Goal: Transaction & Acquisition: Book appointment/travel/reservation

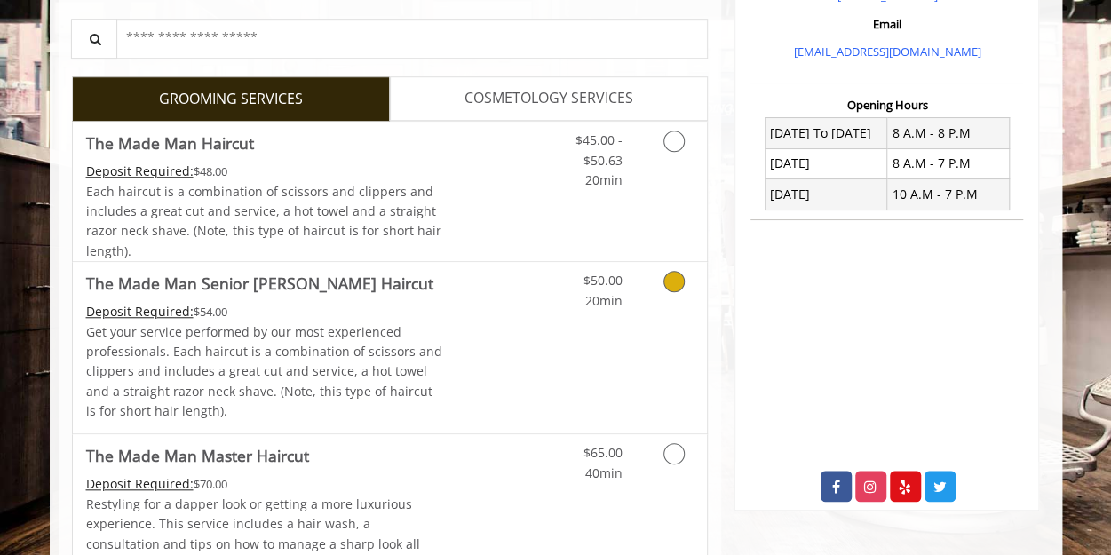
scroll to position [621, 0]
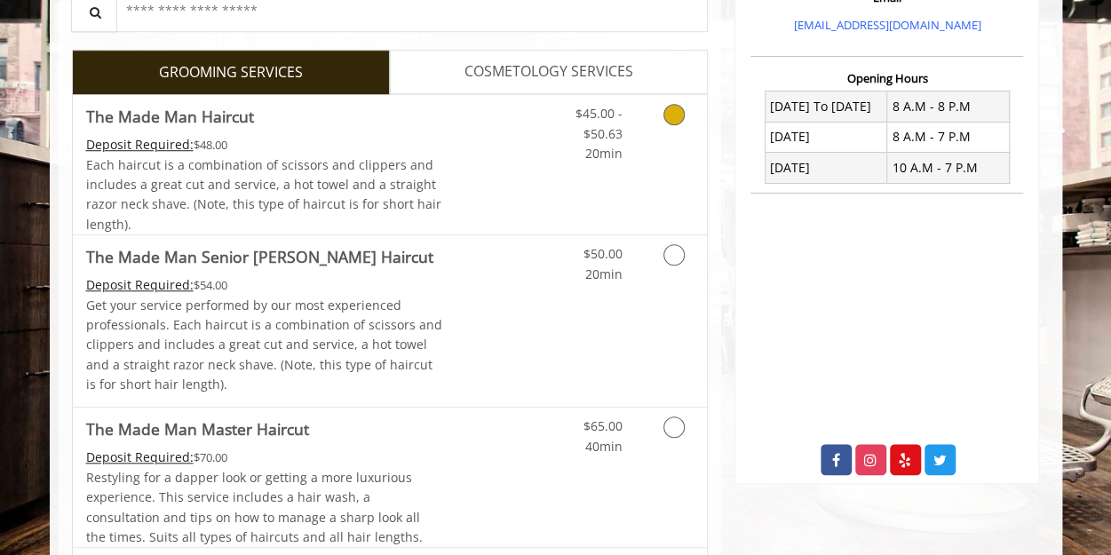
click at [668, 112] on icon "Grooming services" at bounding box center [673, 114] width 21 height 21
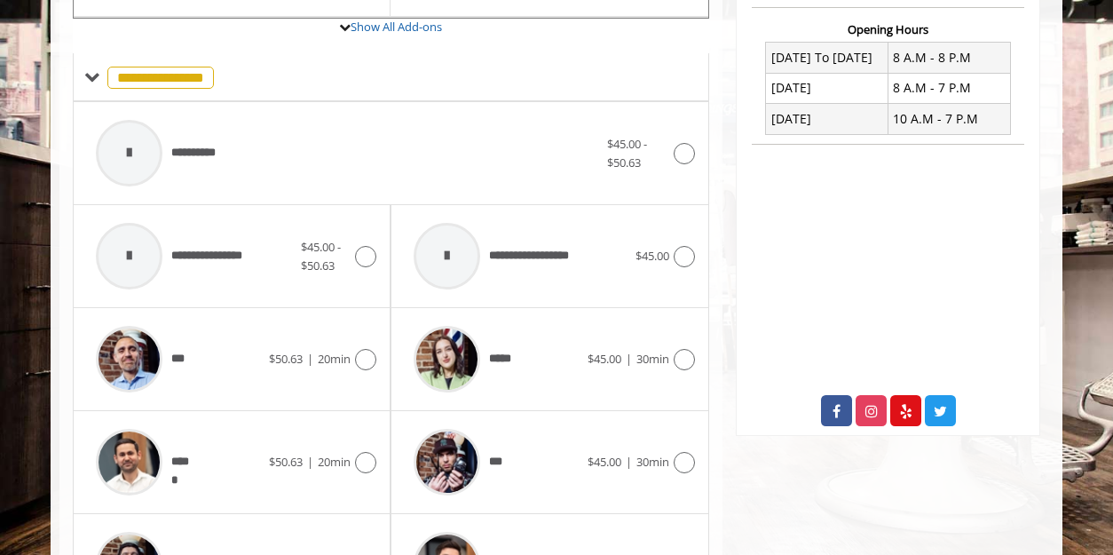
scroll to position [700, 0]
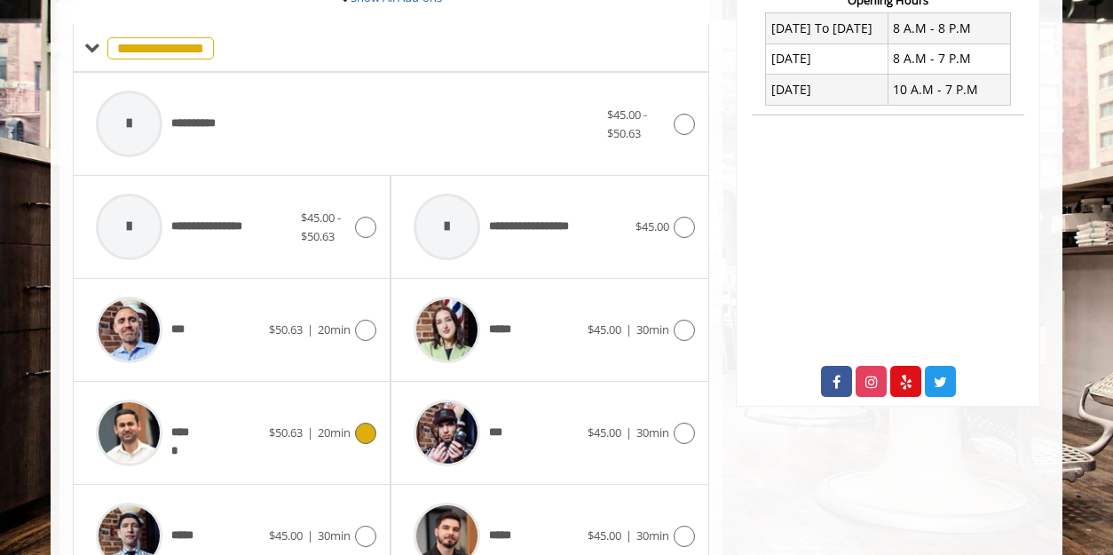
click at [371, 423] on icon at bounding box center [365, 433] width 21 height 21
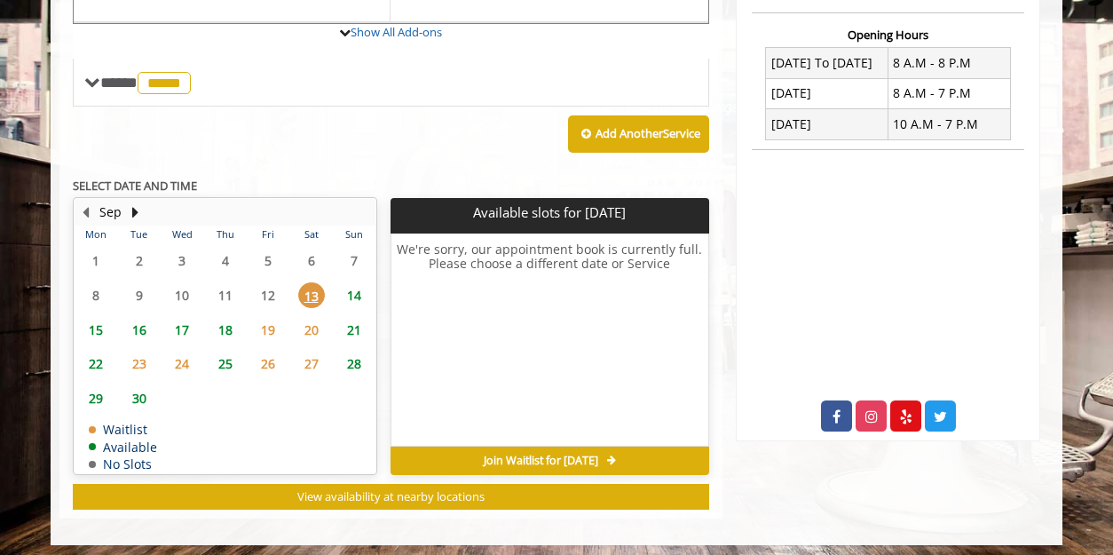
scroll to position [668, 0]
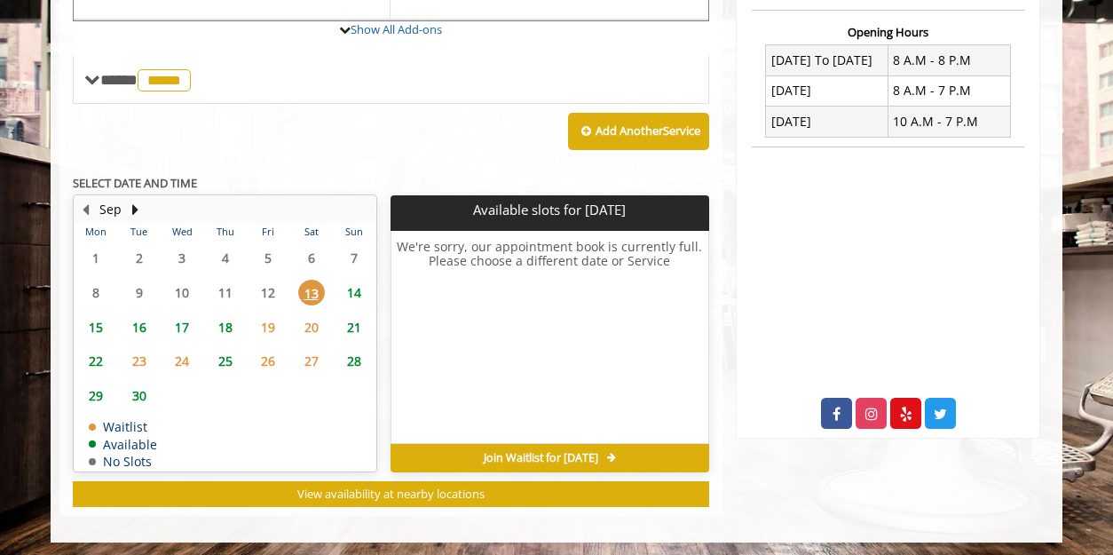
click at [85, 319] on span "15" at bounding box center [96, 327] width 27 height 26
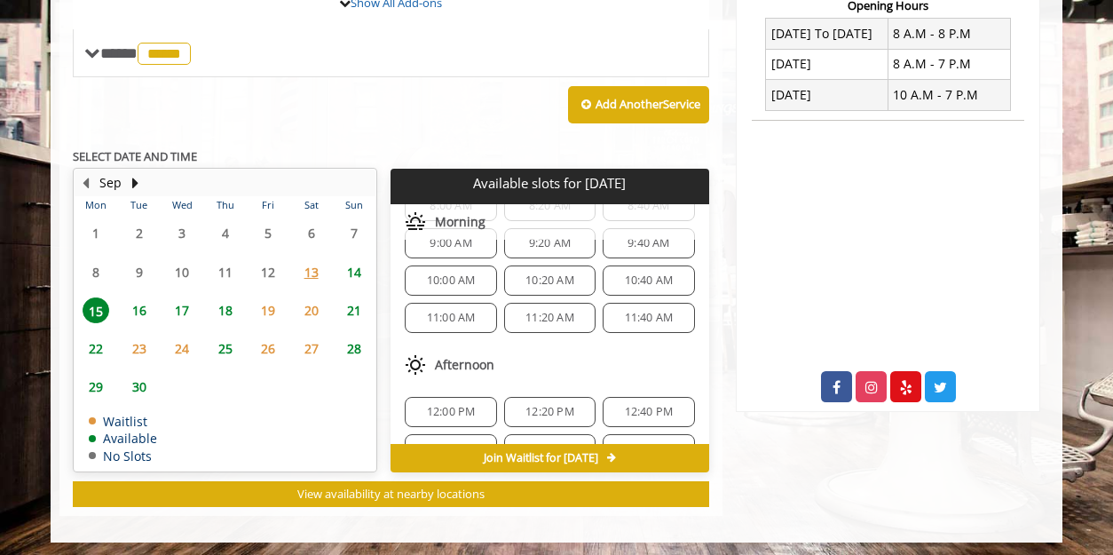
scroll to position [0, 0]
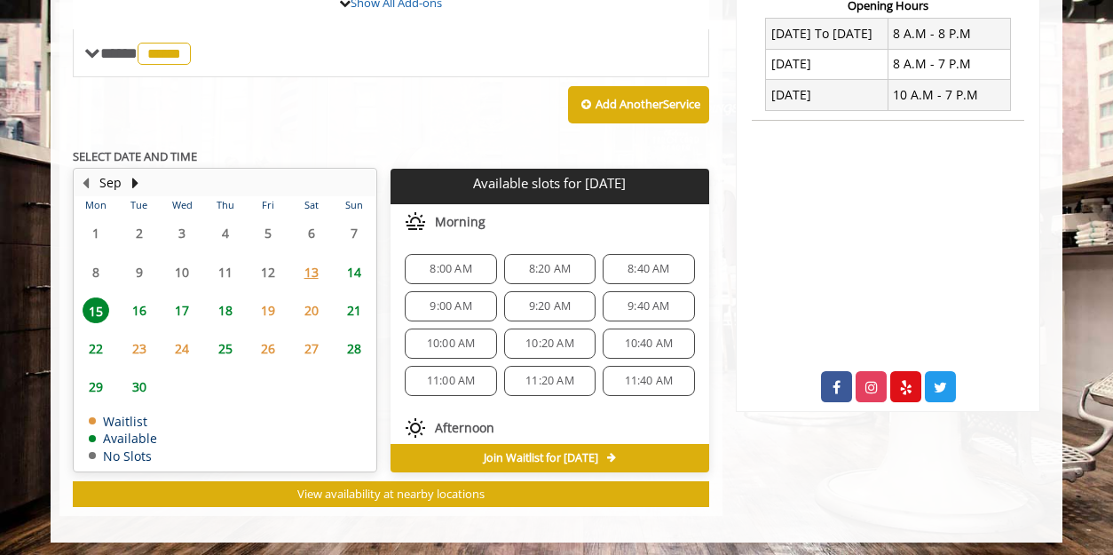
click at [357, 267] on span "14" at bounding box center [354, 272] width 27 height 26
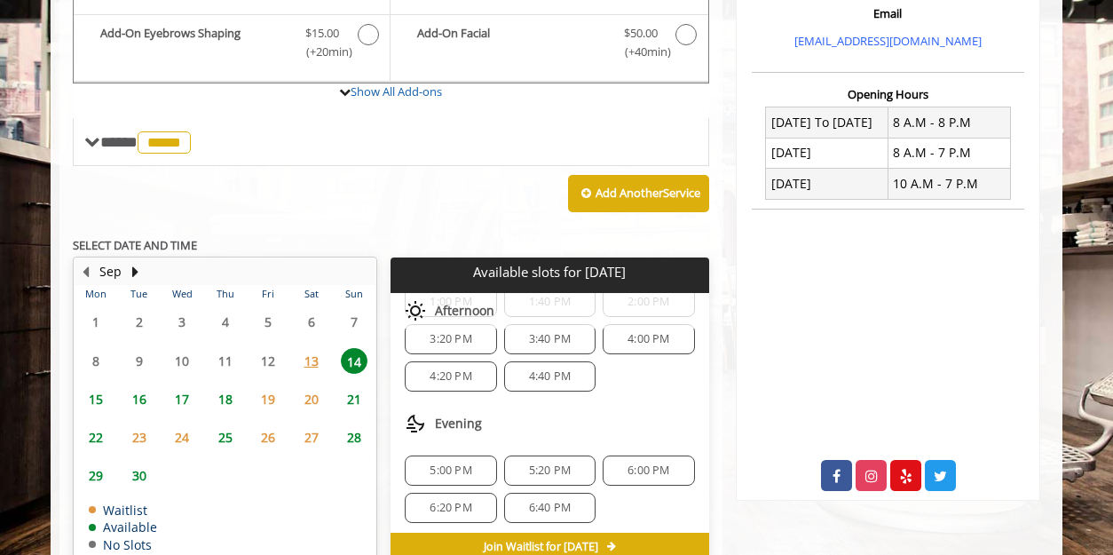
scroll to position [94, 0]
click at [91, 397] on span "15" at bounding box center [96, 399] width 27 height 26
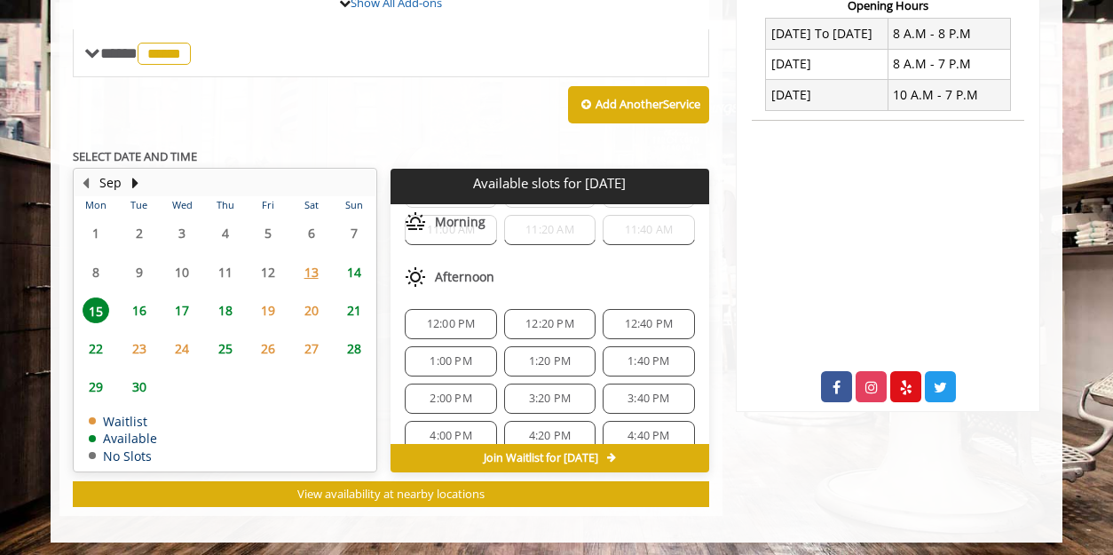
scroll to position [167, 0]
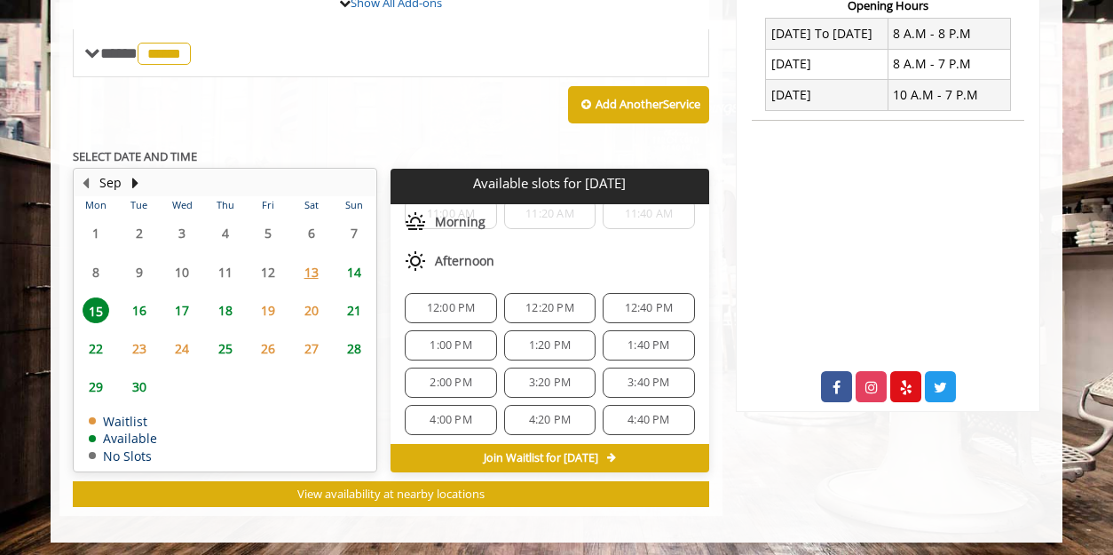
click at [637, 415] on span "4:40 PM" at bounding box center [649, 420] width 42 height 14
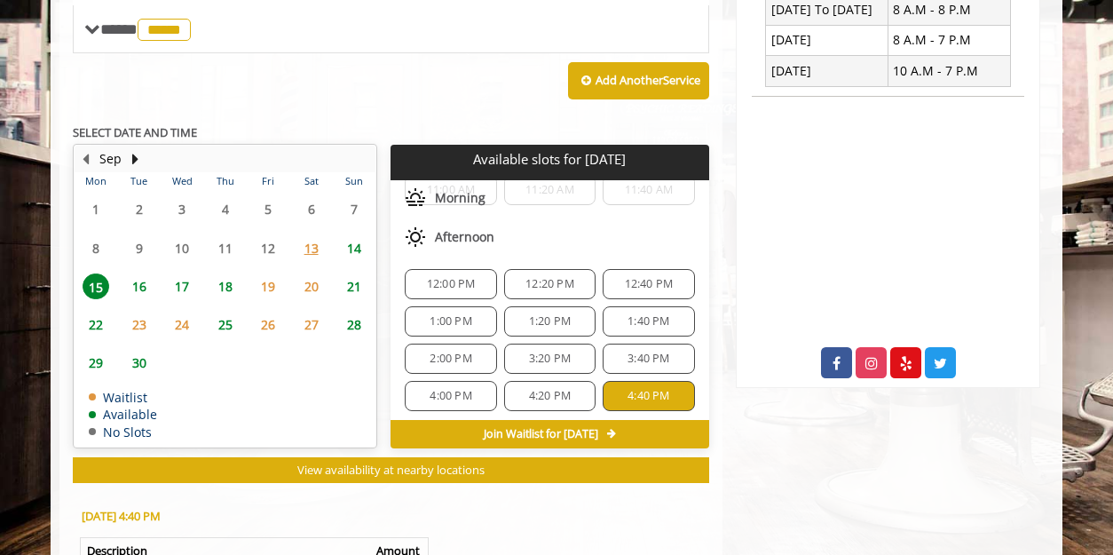
scroll to position [747, 0]
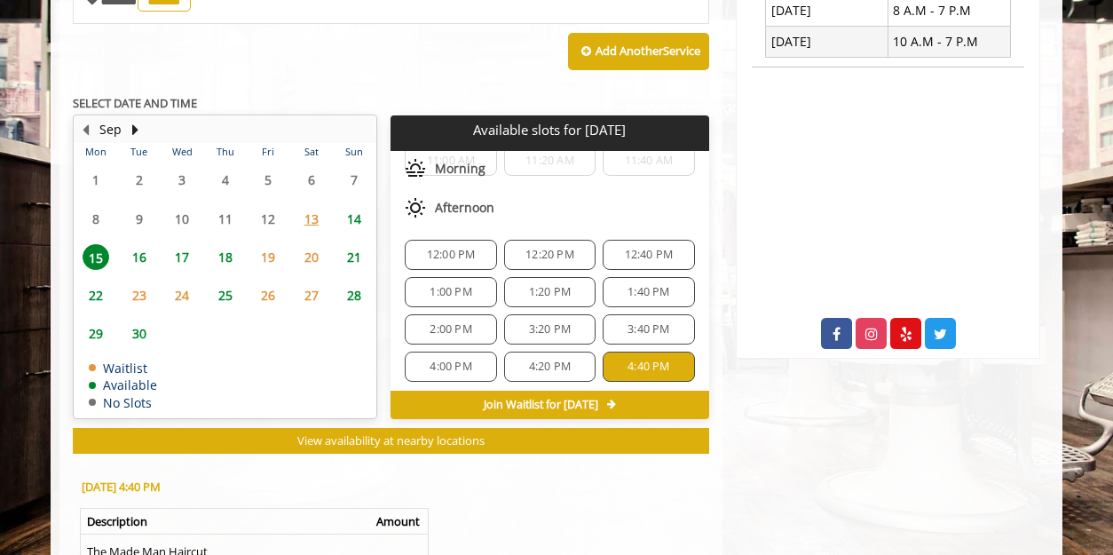
click at [137, 257] on span "16" at bounding box center [139, 257] width 27 height 26
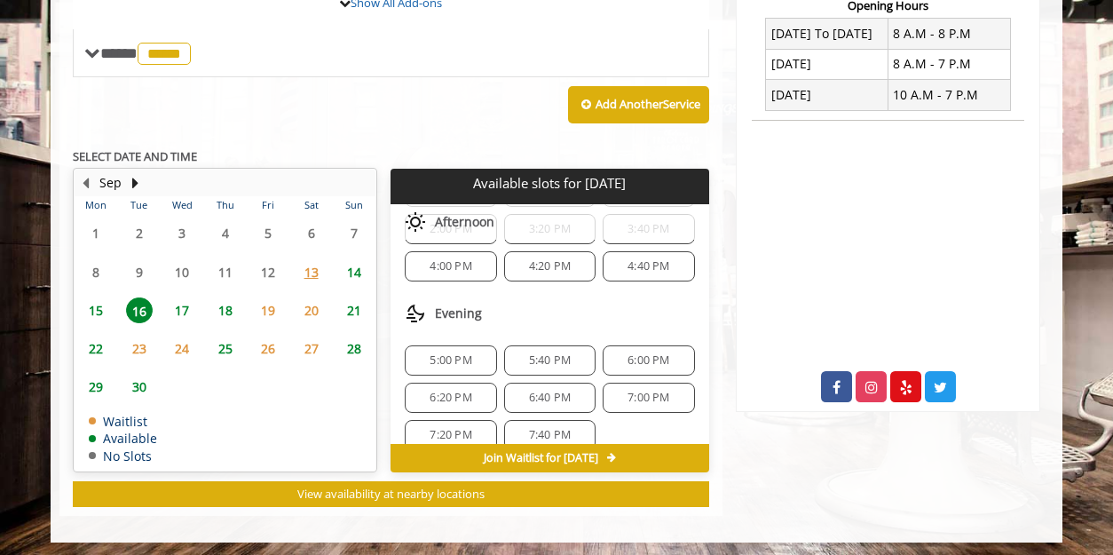
scroll to position [334, 0]
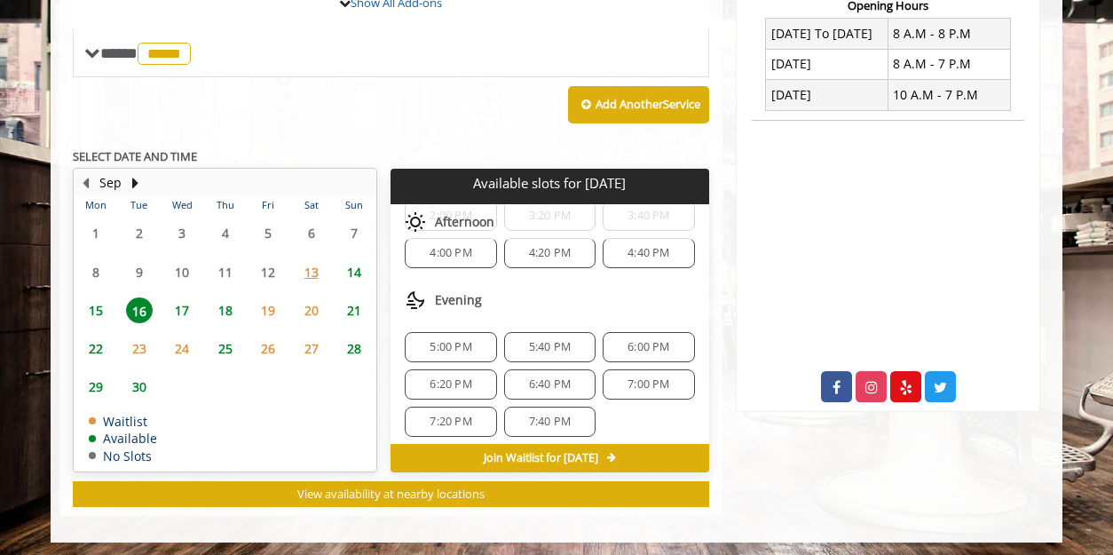
click at [179, 303] on span "17" at bounding box center [182, 310] width 27 height 26
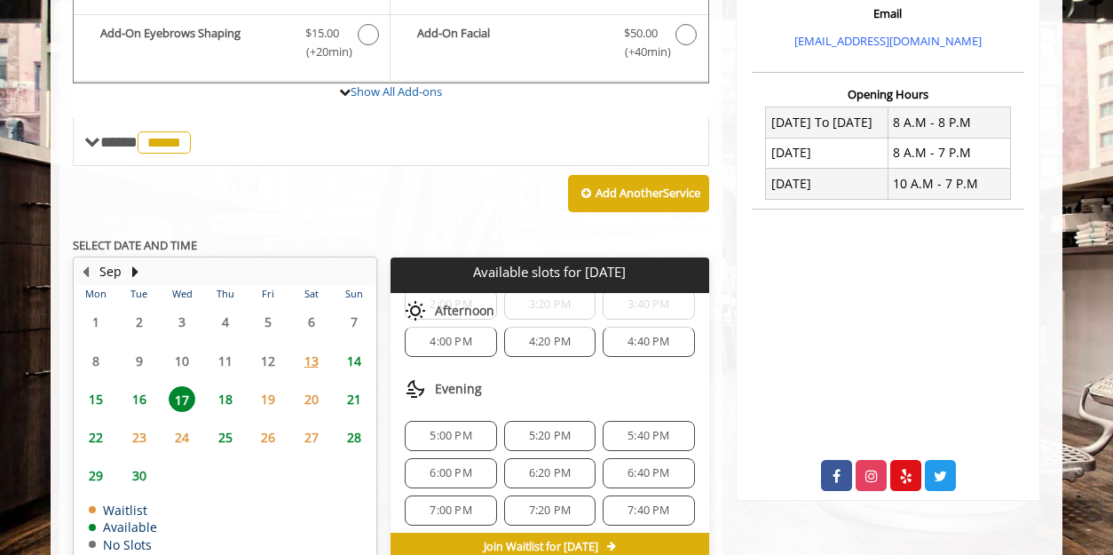
click at [93, 392] on span "15" at bounding box center [96, 399] width 27 height 26
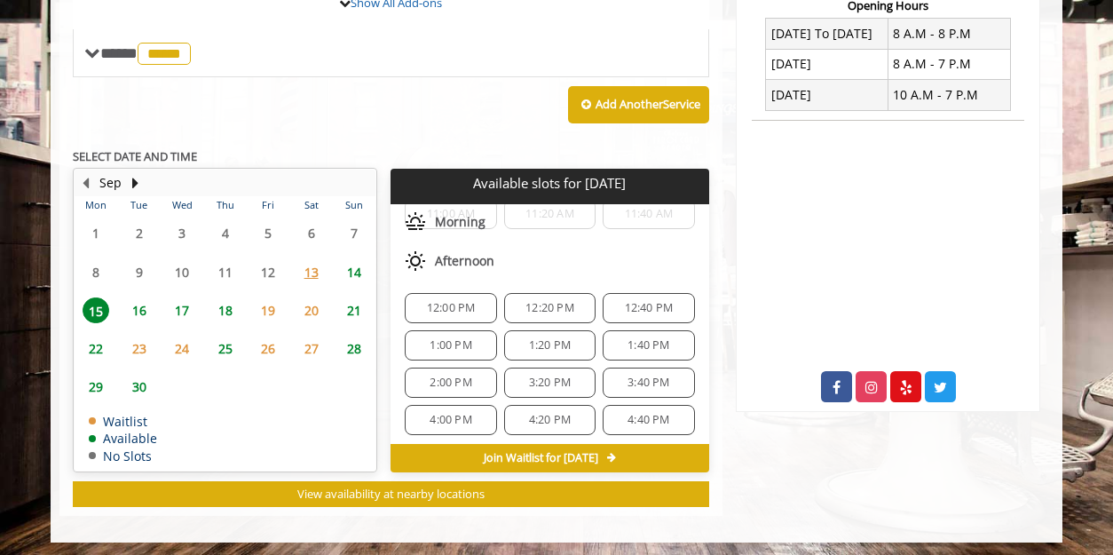
scroll to position [0, 0]
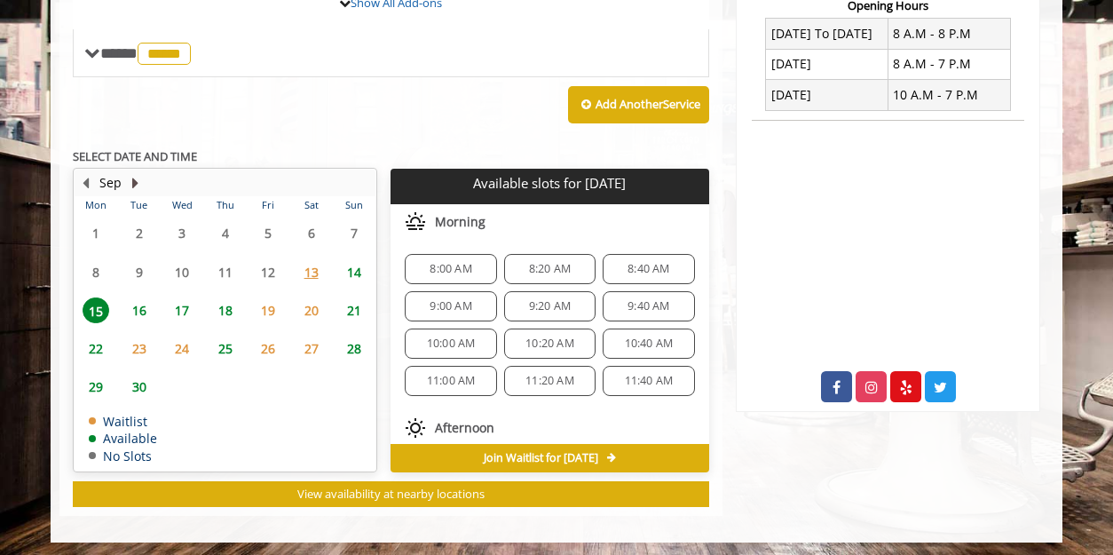
click at [133, 180] on button "Next Month" at bounding box center [135, 183] width 14 height 20
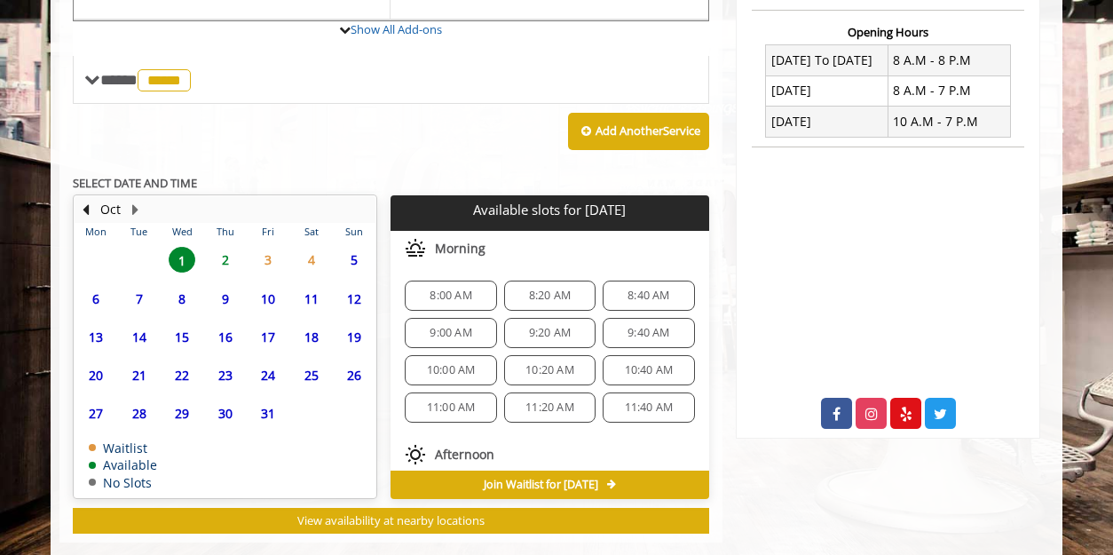
scroll to position [694, 0]
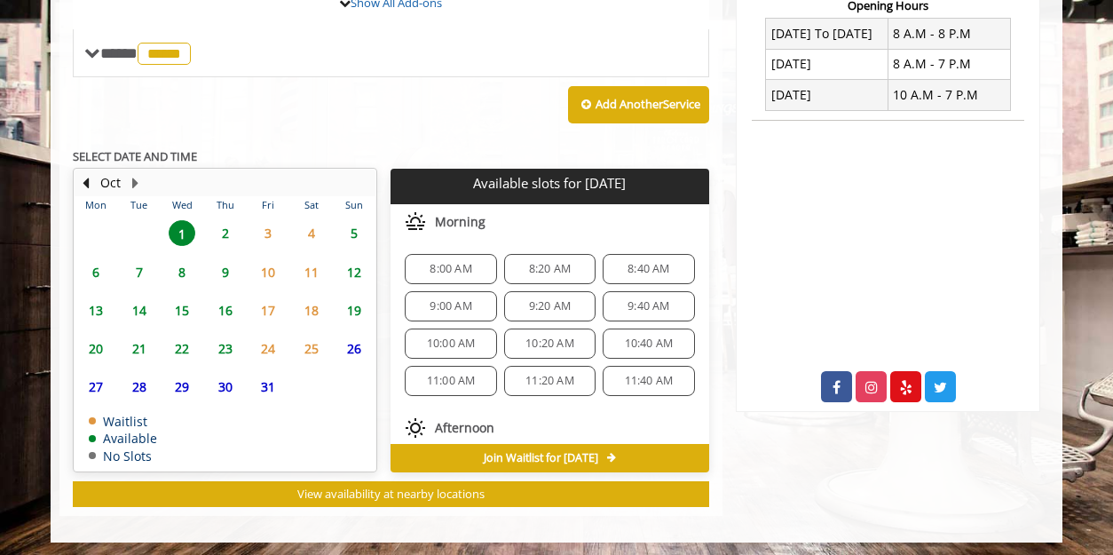
click at [227, 305] on span "16" at bounding box center [225, 310] width 27 height 26
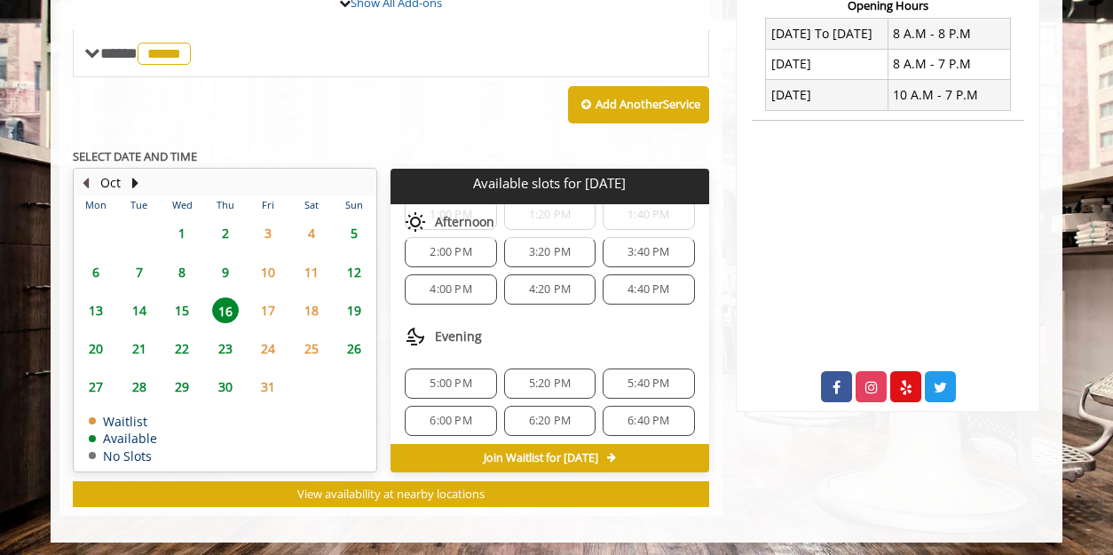
click at [83, 173] on button "Previous Month" at bounding box center [85, 183] width 14 height 20
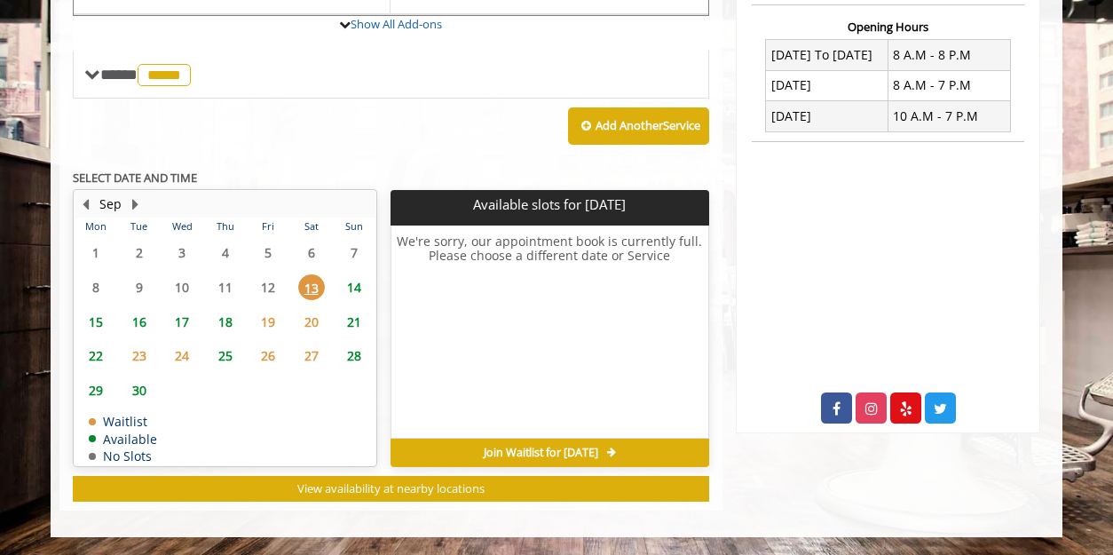
scroll to position [0, 0]
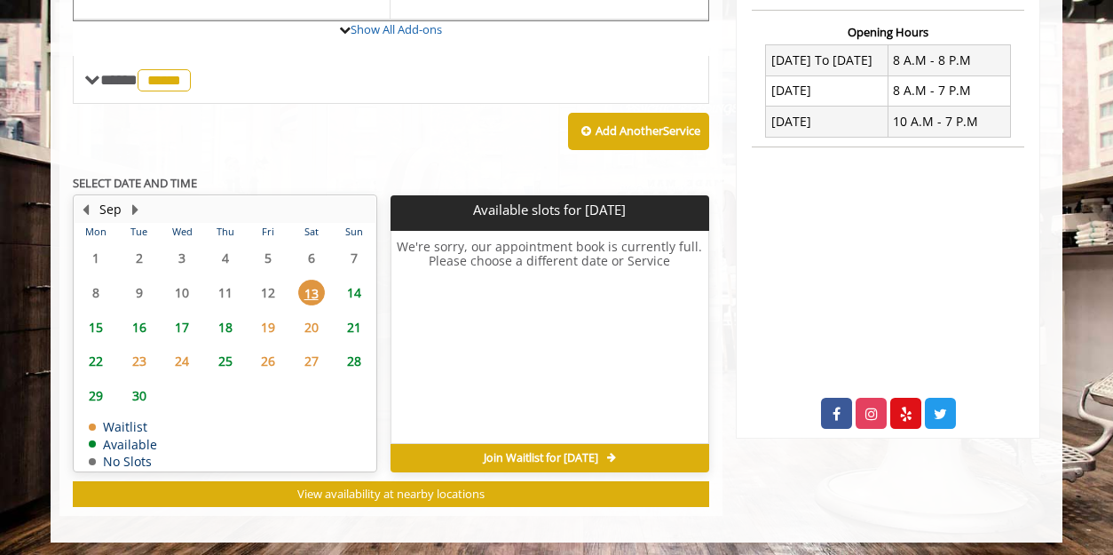
click at [357, 288] on span "14" at bounding box center [354, 293] width 27 height 26
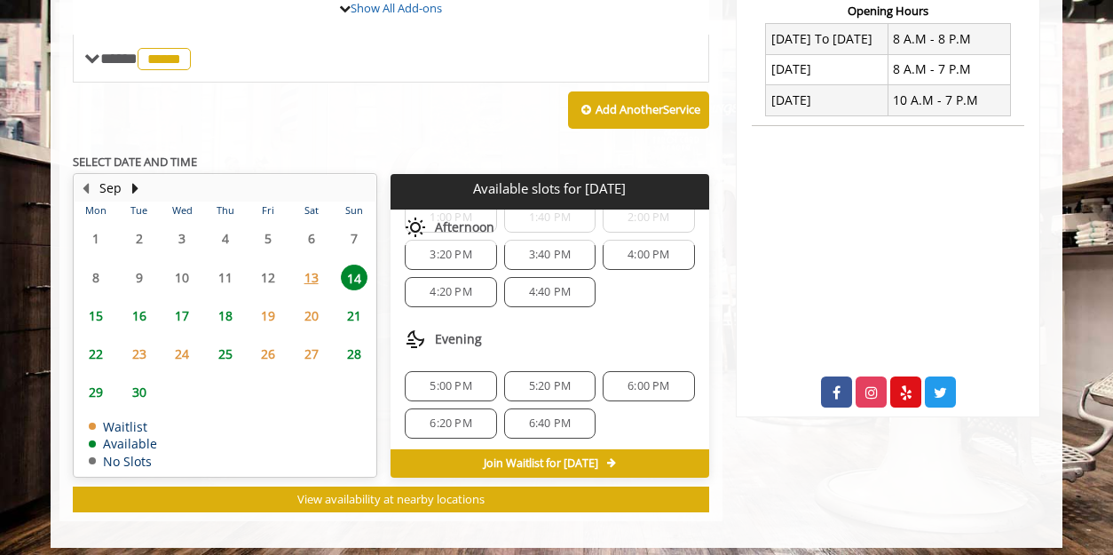
scroll to position [694, 0]
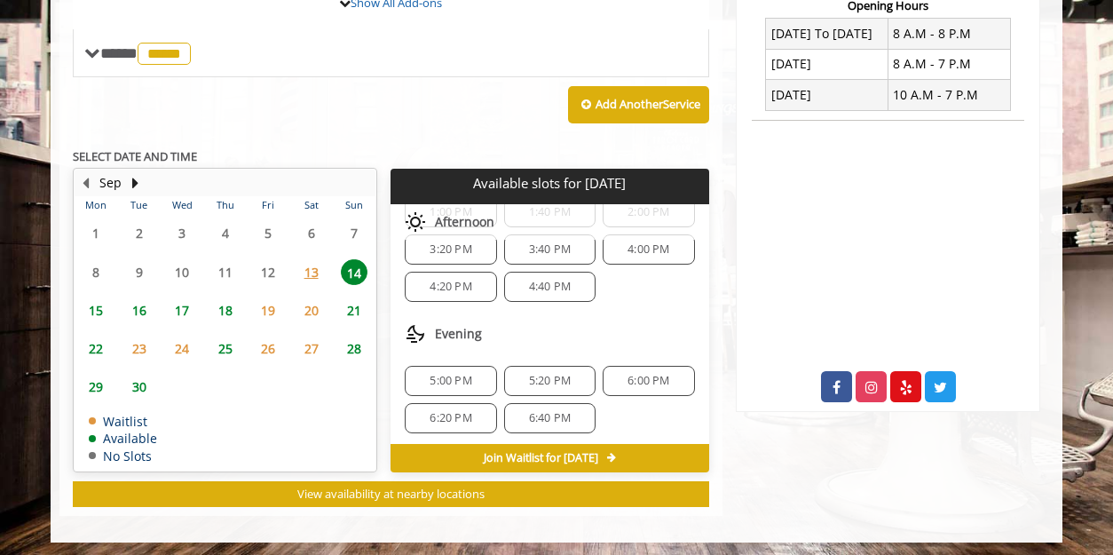
click at [94, 302] on span "15" at bounding box center [96, 310] width 27 height 26
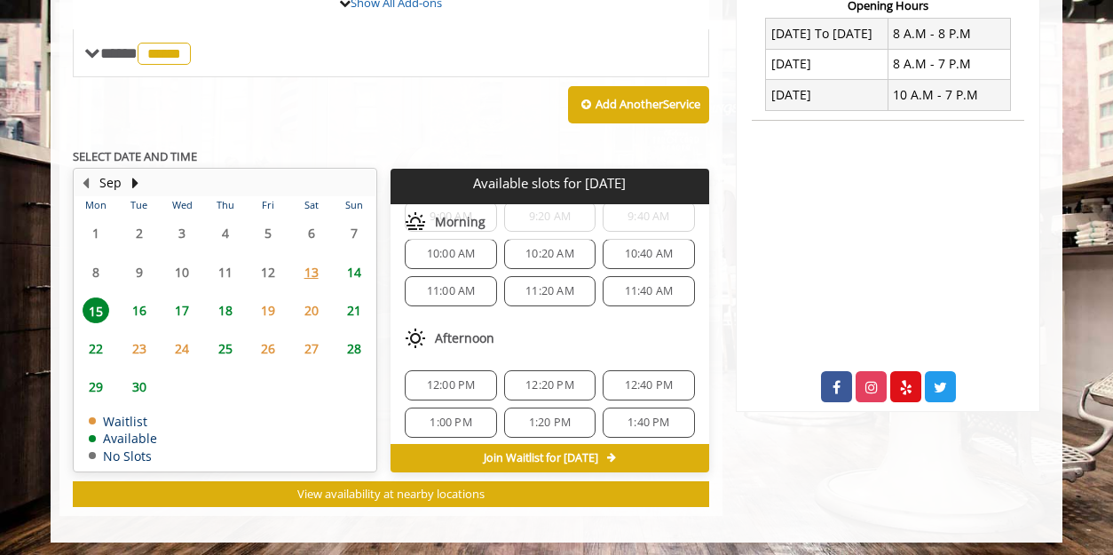
scroll to position [0, 0]
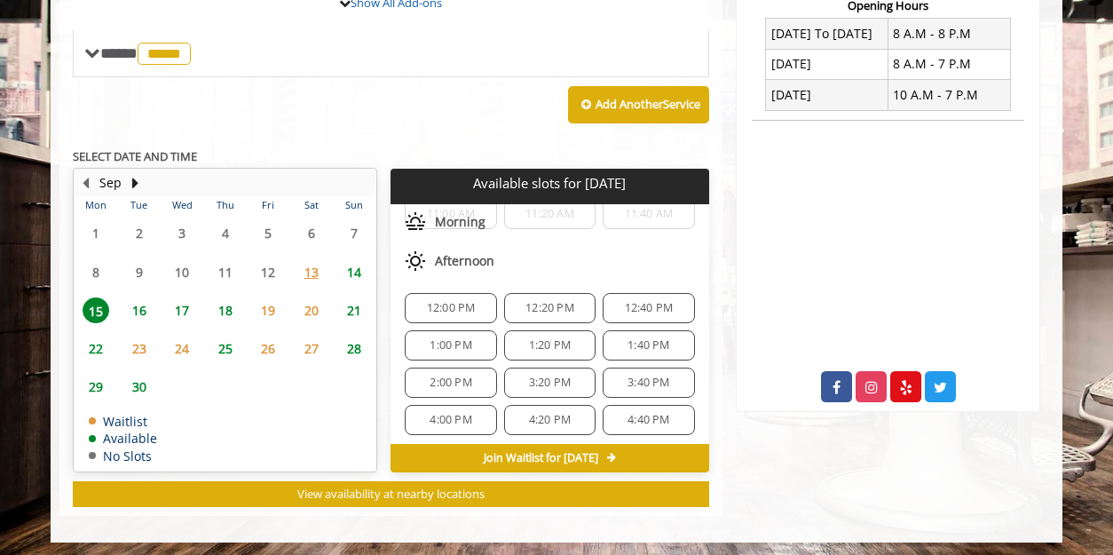
drag, startPoint x: 131, startPoint y: 301, endPoint x: 273, endPoint y: 297, distance: 141.2
click at [131, 301] on span "16" at bounding box center [139, 310] width 27 height 26
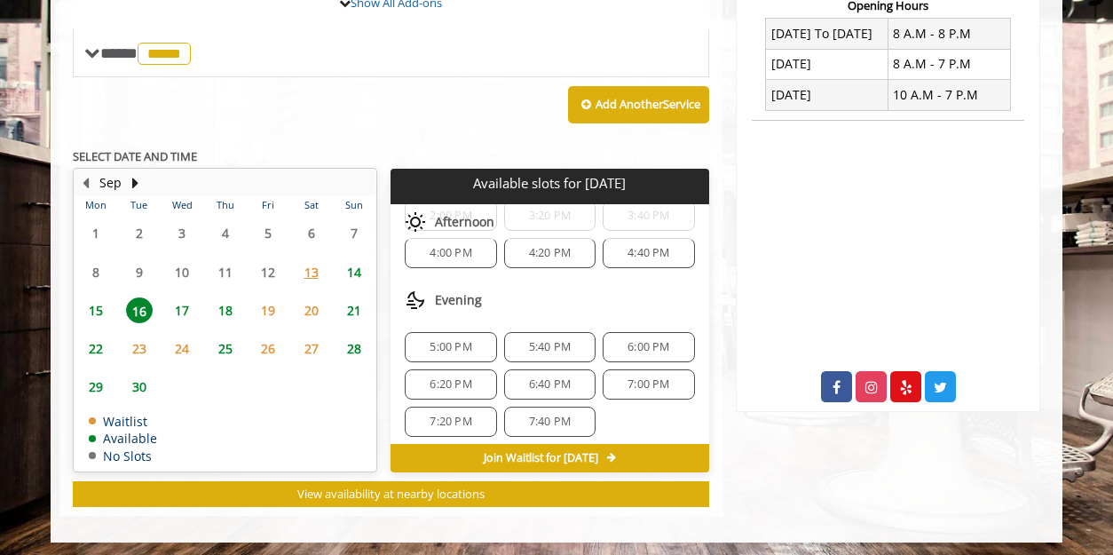
click at [574, 340] on span "5:40 PM" at bounding box center [549, 347] width 75 height 14
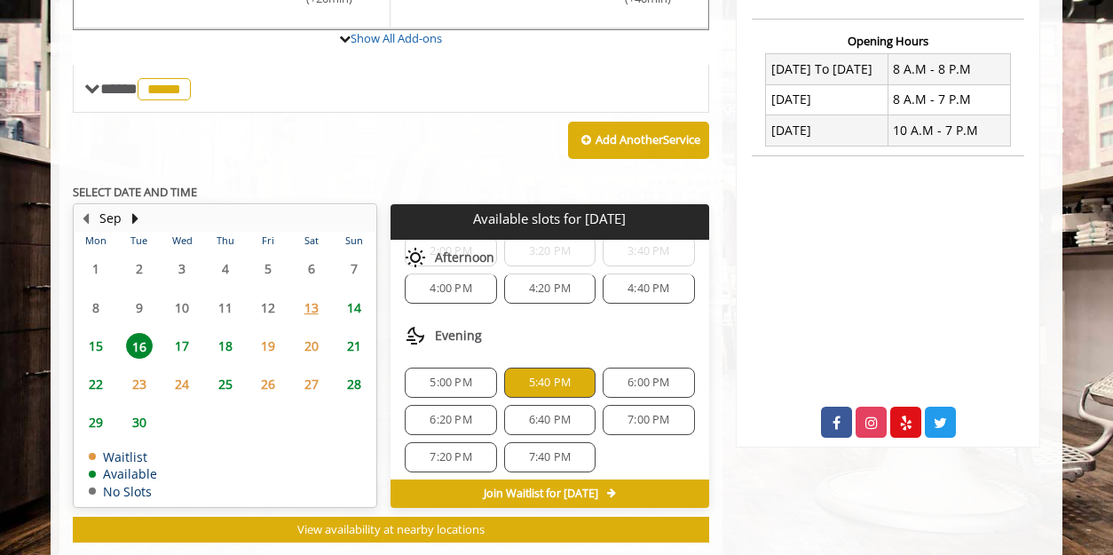
scroll to position [747, 0]
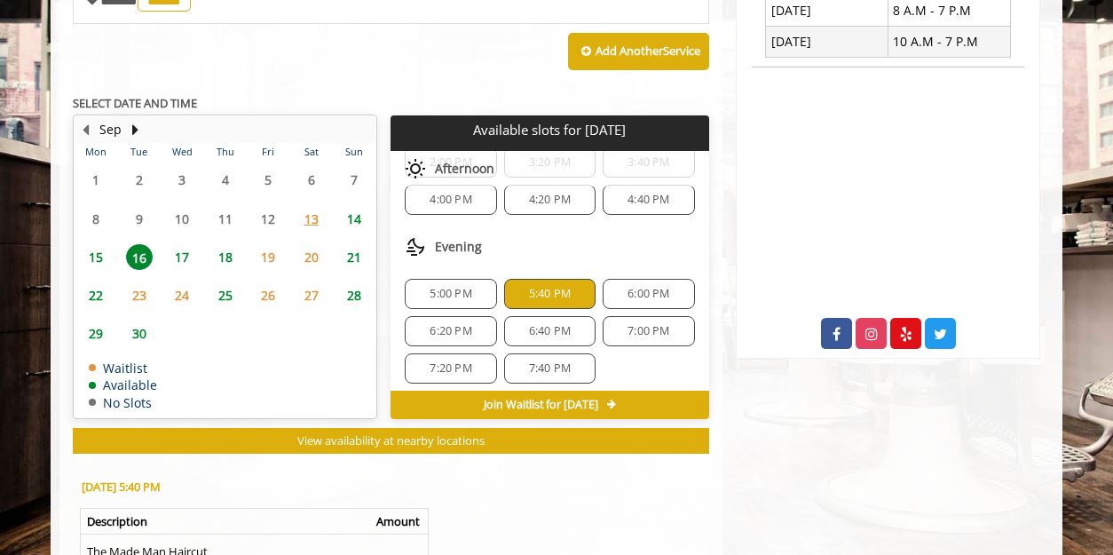
click at [91, 249] on span "15" at bounding box center [96, 257] width 27 height 26
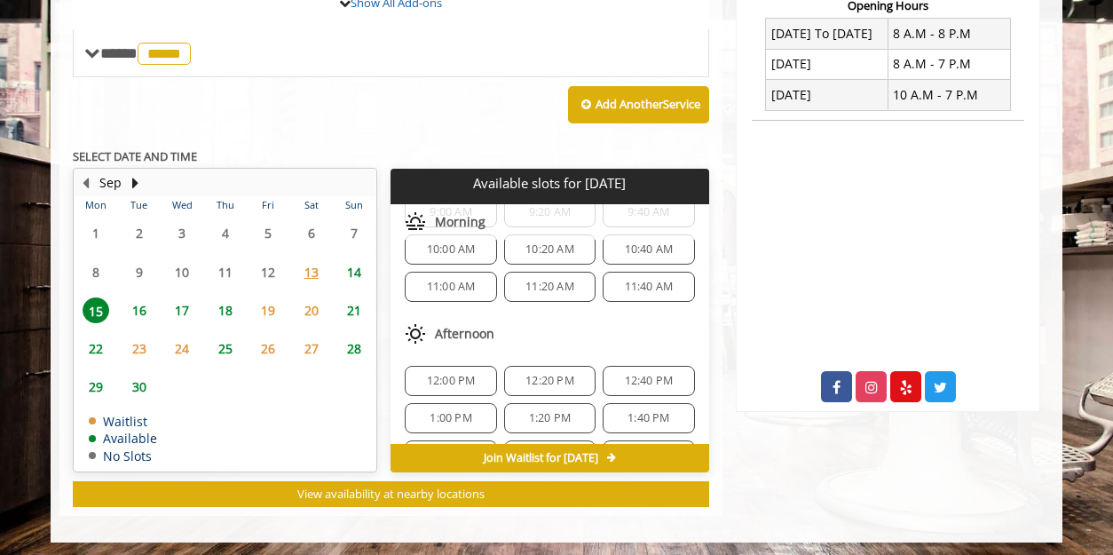
scroll to position [167, 0]
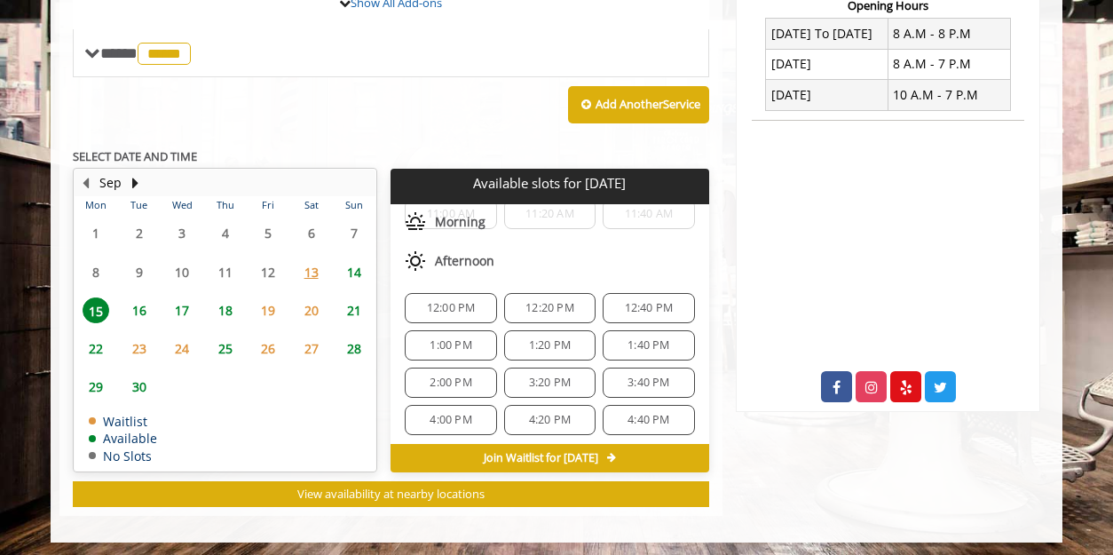
click at [138, 305] on span "16" at bounding box center [139, 310] width 27 height 26
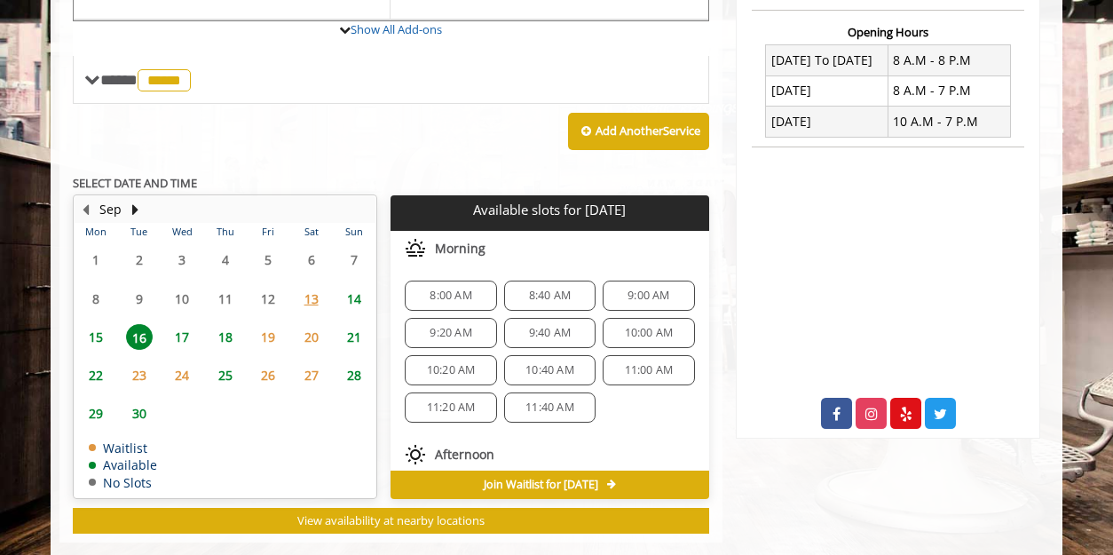
scroll to position [694, 0]
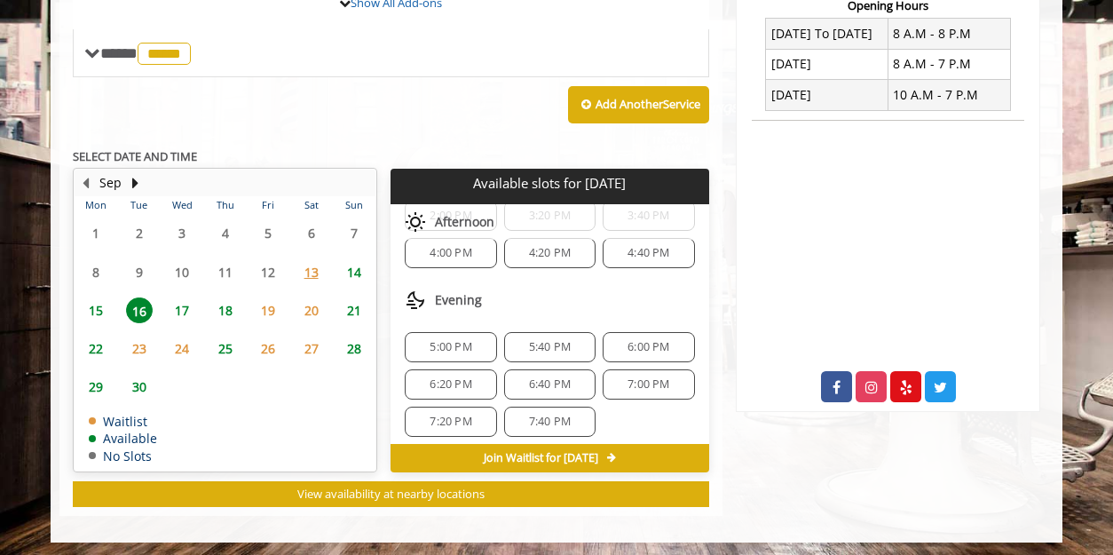
click at [563, 340] on span "5:40 PM" at bounding box center [550, 347] width 42 height 14
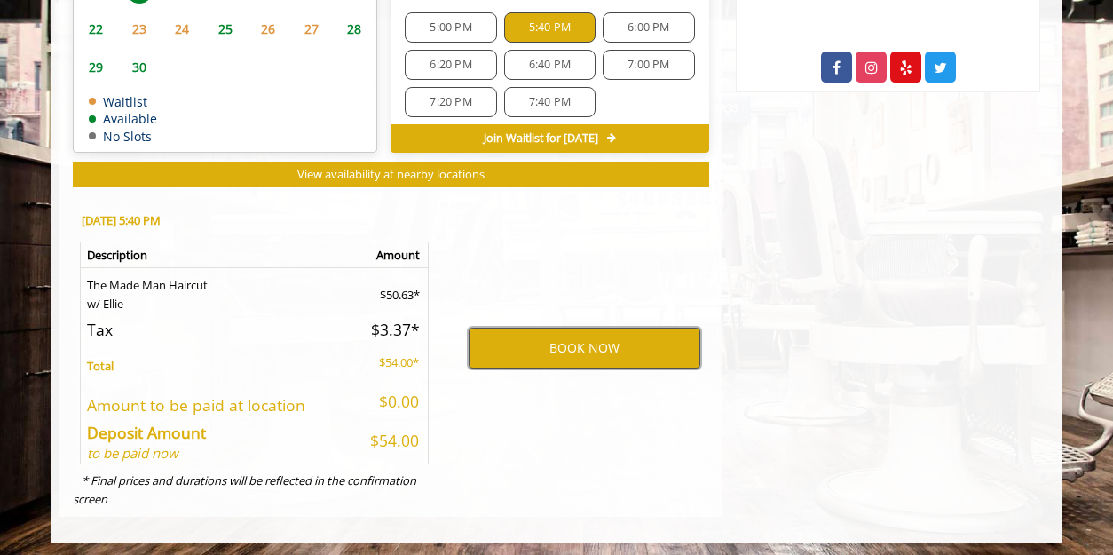
click at [588, 343] on button "BOOK NOW" at bounding box center [585, 348] width 232 height 41
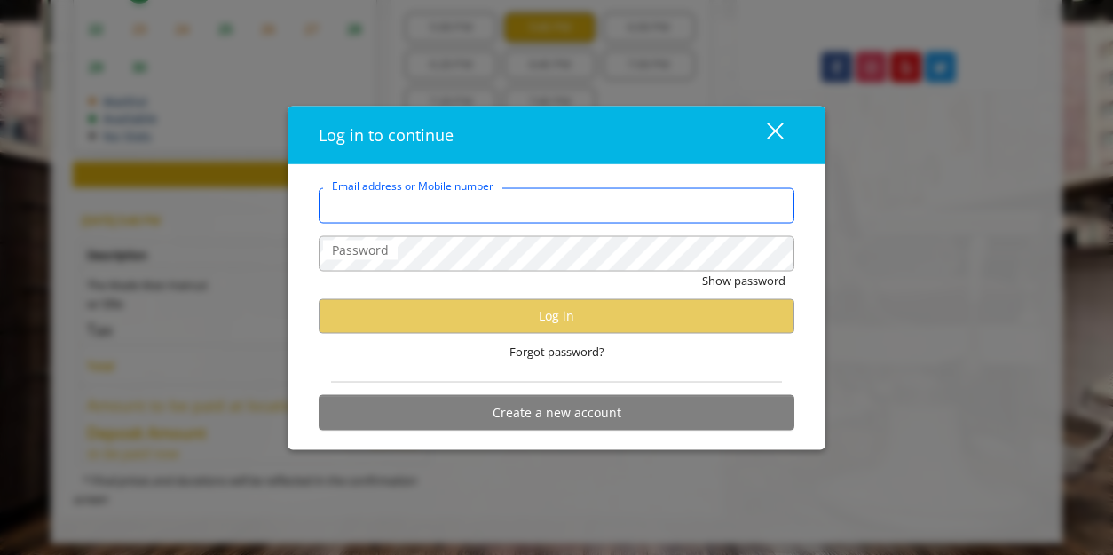
type input "**********"
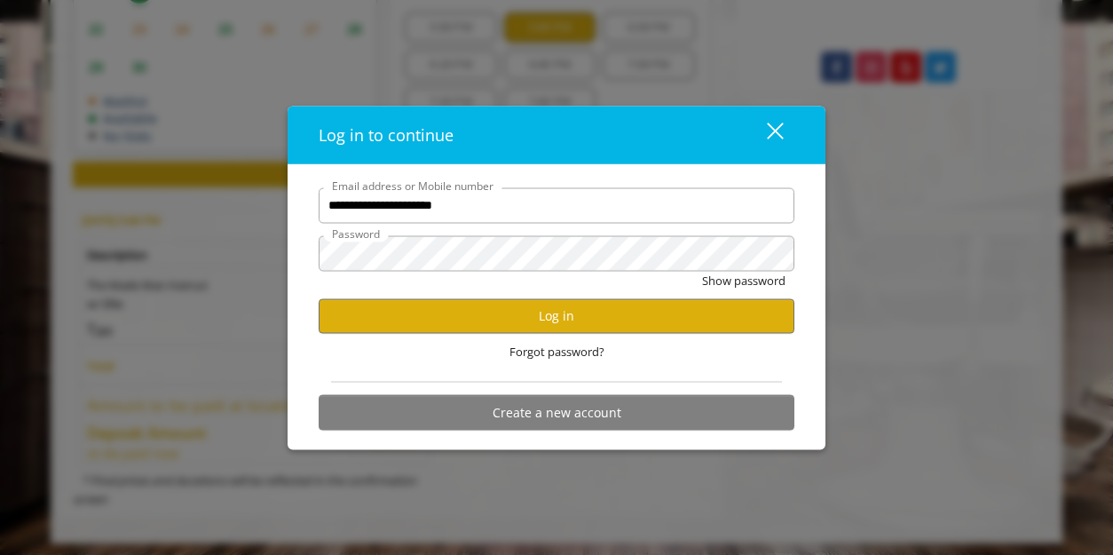
scroll to position [0, 0]
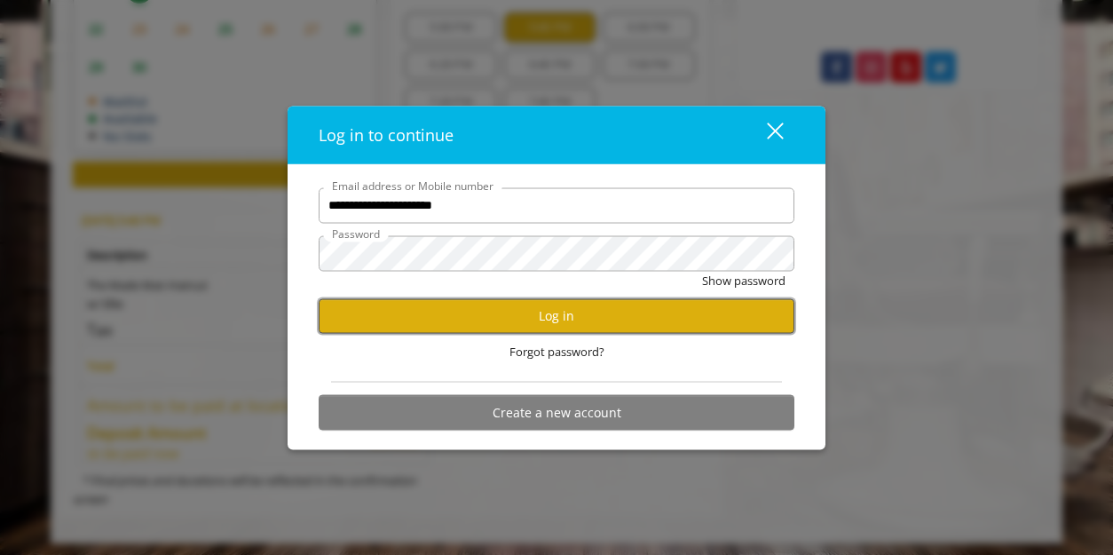
click at [538, 313] on button "Log in" at bounding box center [557, 315] width 476 height 35
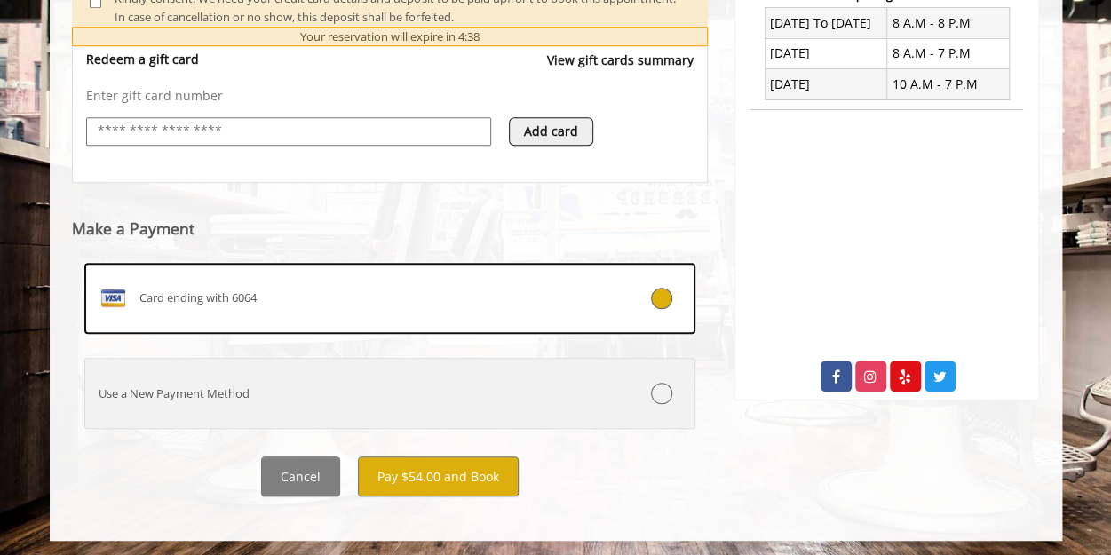
scroll to position [706, 0]
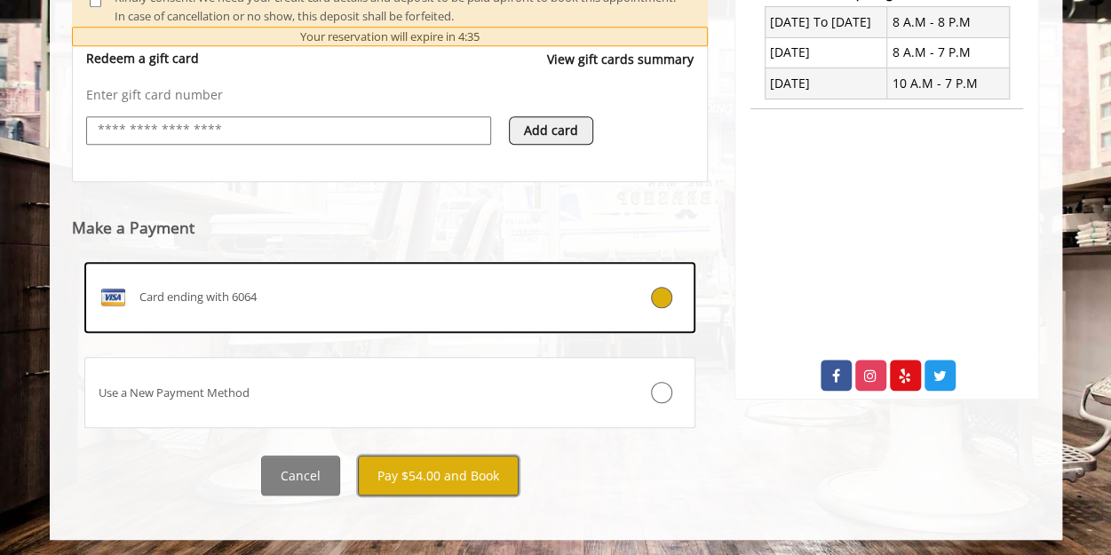
click at [455, 470] on button "Pay $54.00 and Book" at bounding box center [438, 475] width 161 height 40
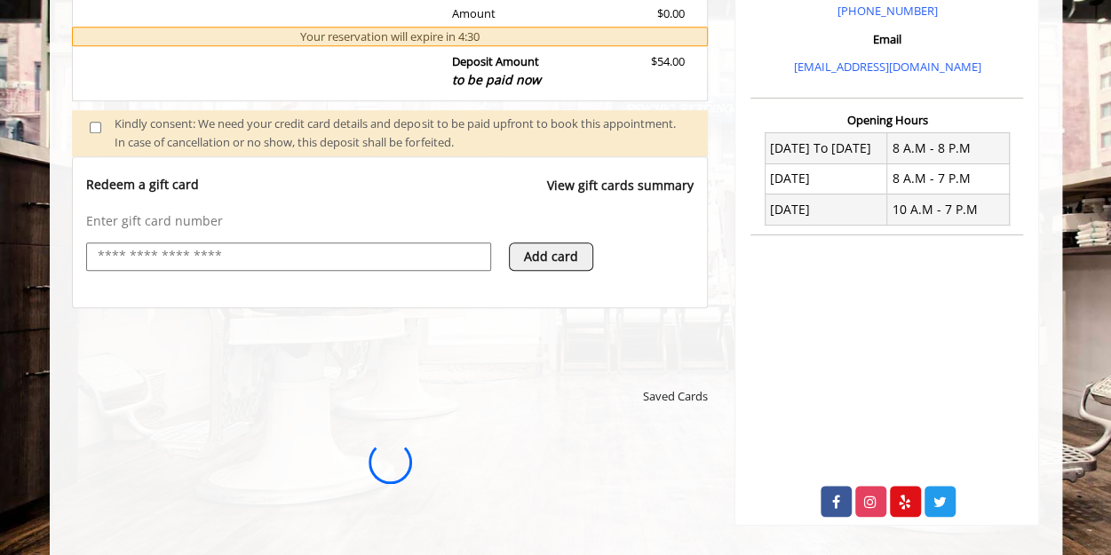
scroll to position [795, 0]
